Goal: Find specific page/section: Find specific page/section

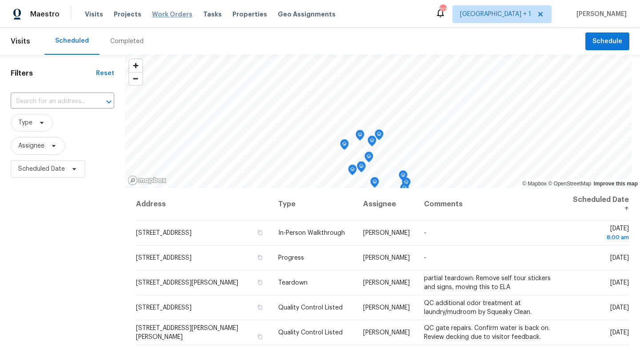
click at [153, 14] on span "Work Orders" at bounding box center [172, 14] width 40 height 9
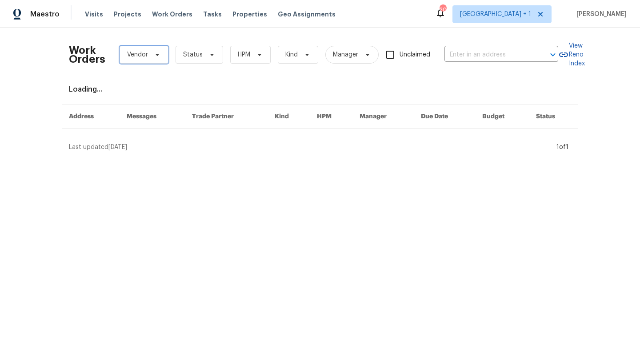
click at [156, 59] on span "Vendor" at bounding box center [143, 55] width 49 height 18
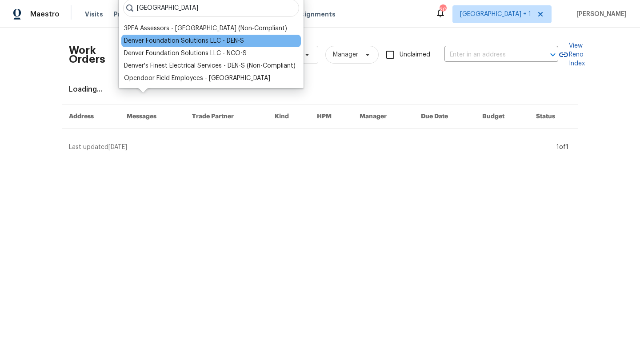
type input "[GEOGRAPHIC_DATA]"
click at [181, 39] on div "Denver Foundation Solutions LLC - DEN-S" at bounding box center [184, 40] width 120 height 9
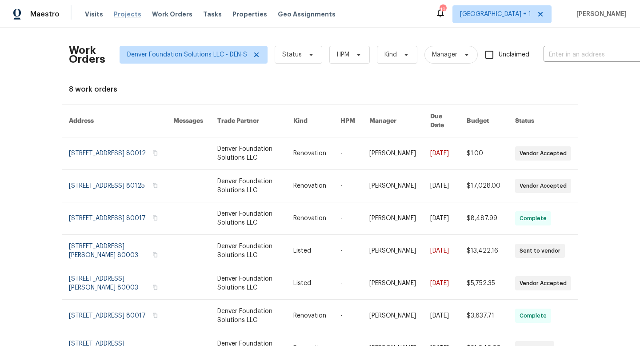
click at [122, 15] on span "Projects" at bounding box center [128, 14] width 28 height 9
